Goal: Information Seeking & Learning: Learn about a topic

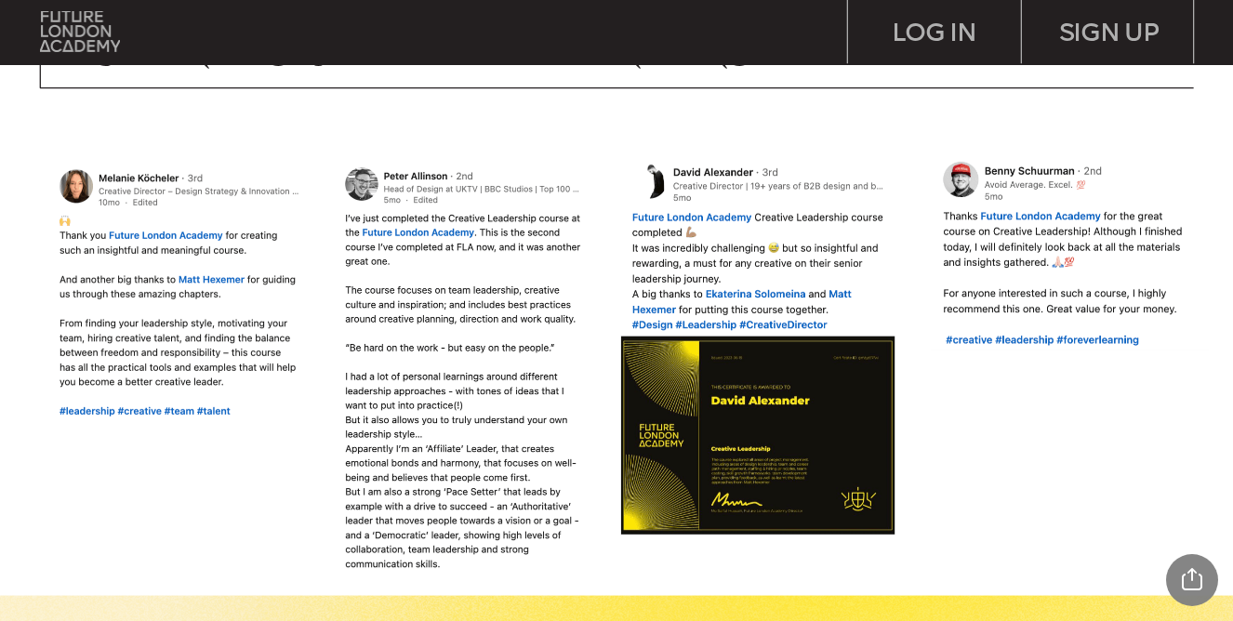
scroll to position [961, 0]
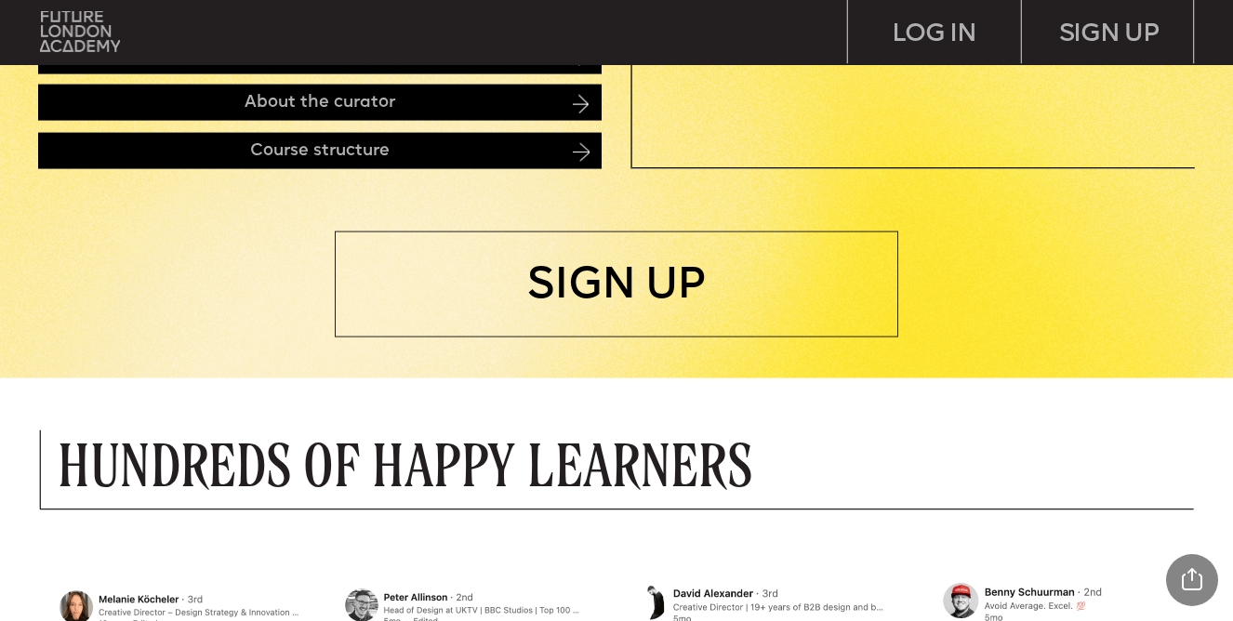
drag, startPoint x: 1187, startPoint y: 101, endPoint x: 1182, endPoint y: 68, distance: 33.8
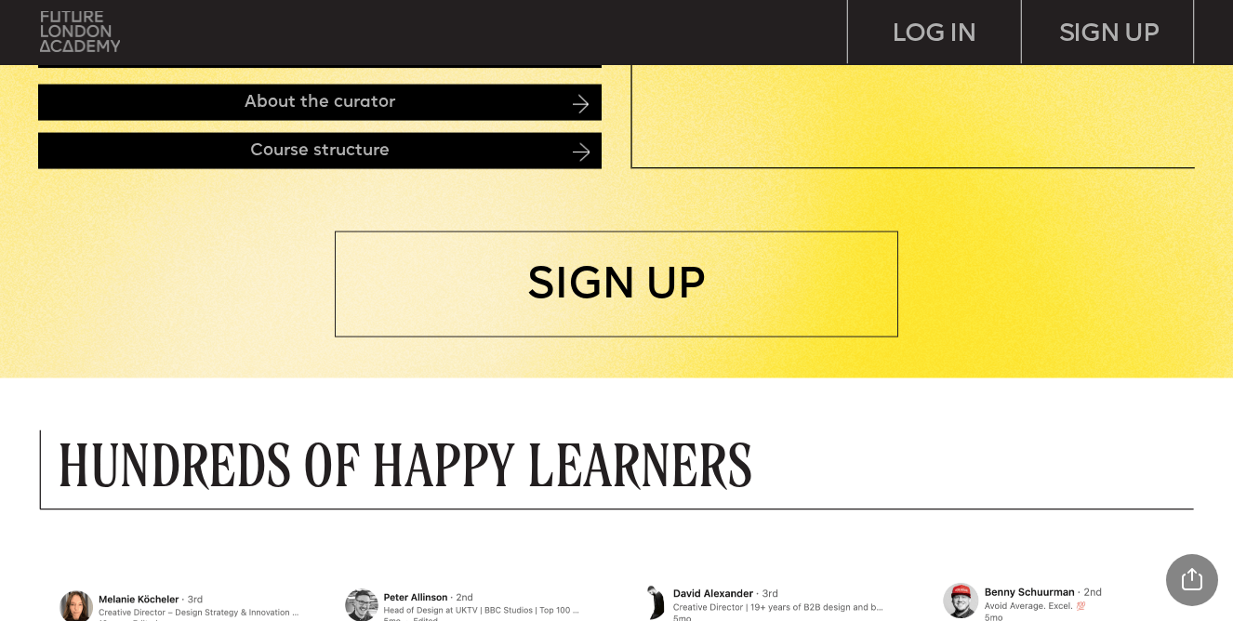
click at [60, 36] on img at bounding box center [80, 31] width 81 height 41
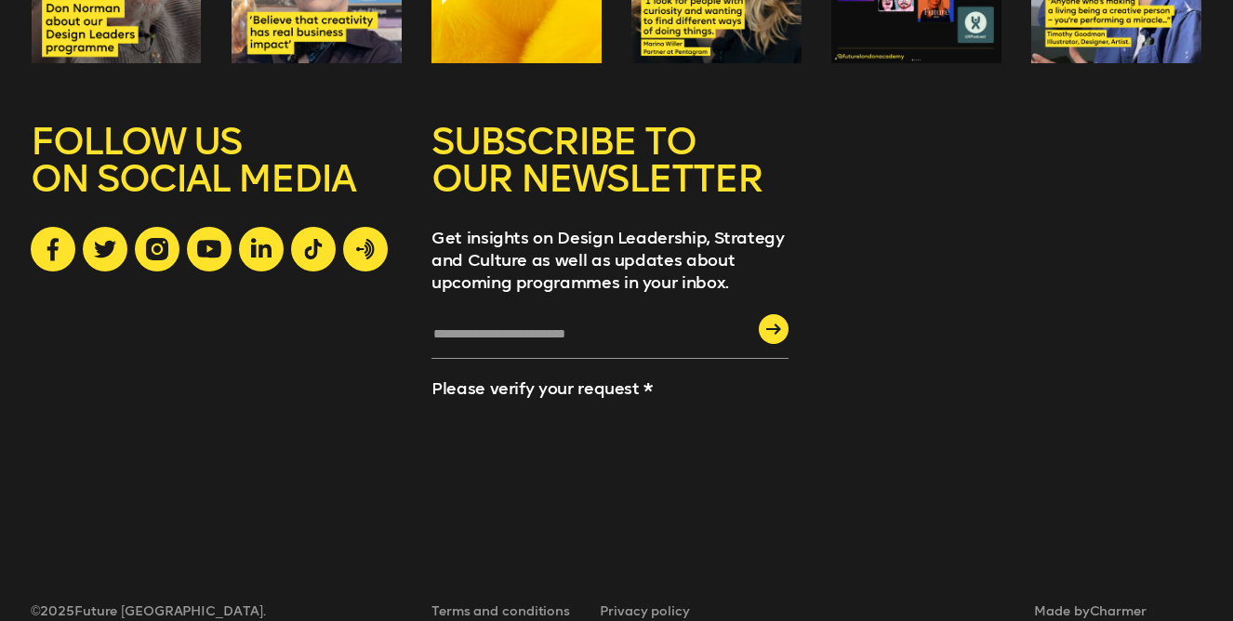
scroll to position [5055, 0]
